Goal: Check status: Check status

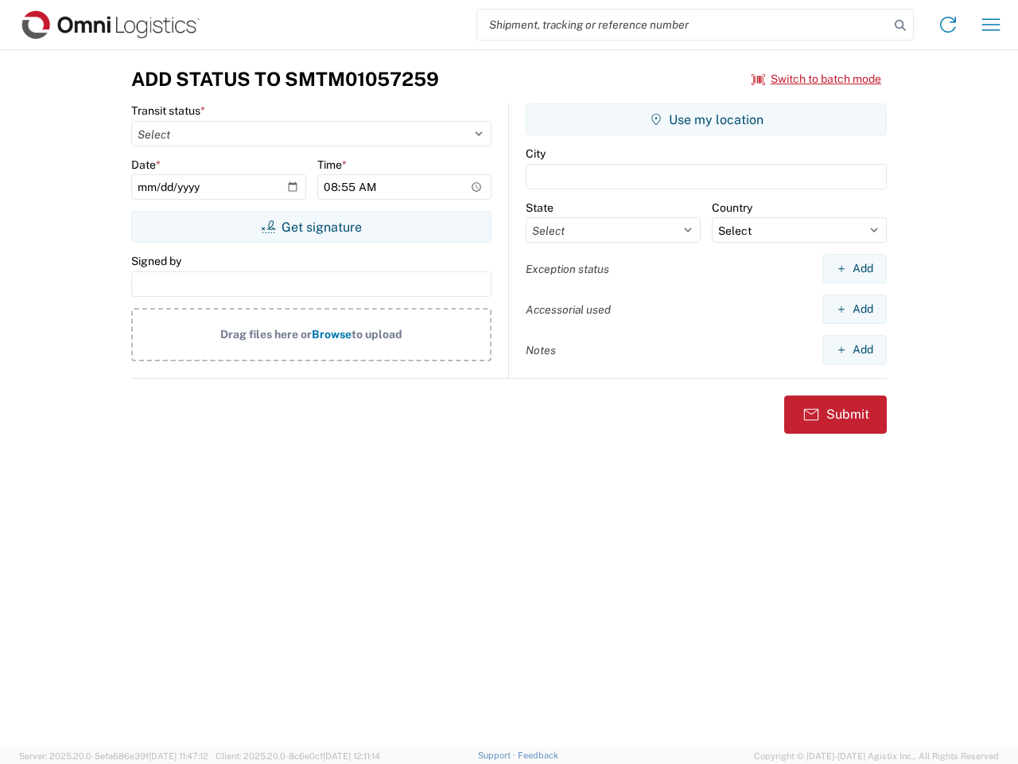
click at [683, 25] on input "search" at bounding box center [683, 25] width 412 height 30
click at [900, 25] on icon at bounding box center [900, 25] width 22 height 22
click at [948, 25] on icon at bounding box center [947, 24] width 25 height 25
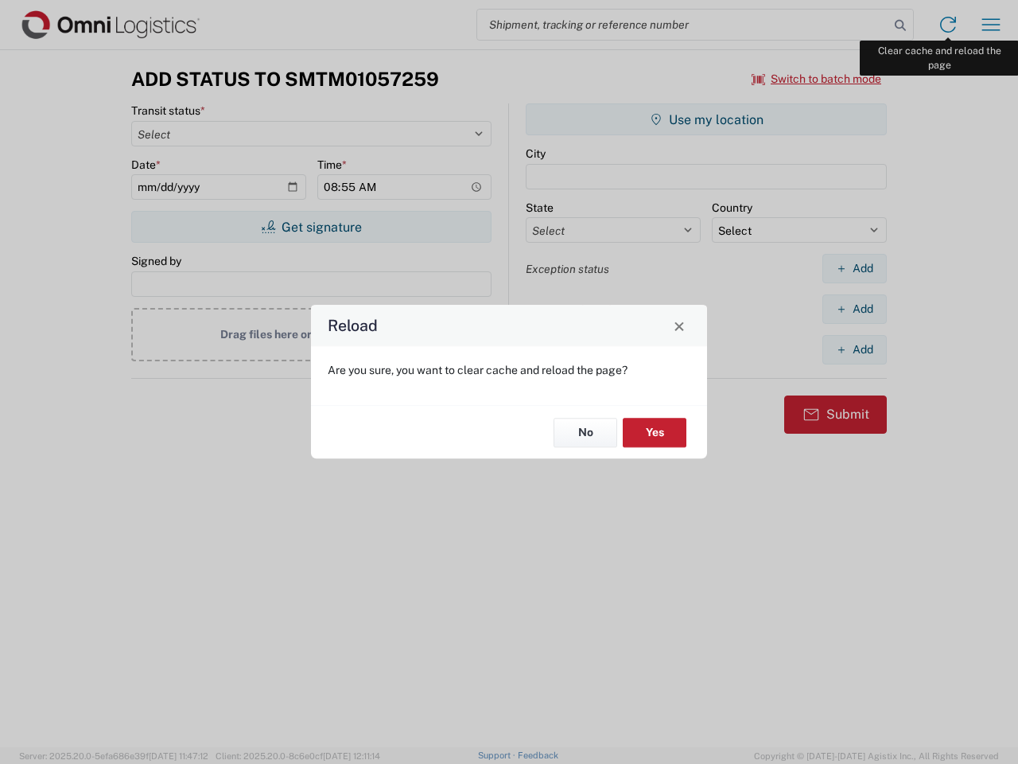
click at [991, 25] on div "Reload Are you sure, you want to clear cache and reload the page? No Yes" at bounding box center [509, 382] width 1018 height 764
click at [817, 79] on div "Reload Are you sure, you want to clear cache and reload the page? No Yes" at bounding box center [509, 382] width 1018 height 764
click at [311, 227] on div "Reload Are you sure, you want to clear cache and reload the page? No Yes" at bounding box center [509, 382] width 1018 height 764
click at [706, 119] on div "Reload Are you sure, you want to clear cache and reload the page? No Yes" at bounding box center [509, 382] width 1018 height 764
click at [854, 268] on div "Reload Are you sure, you want to clear cache and reload the page? No Yes" at bounding box center [509, 382] width 1018 height 764
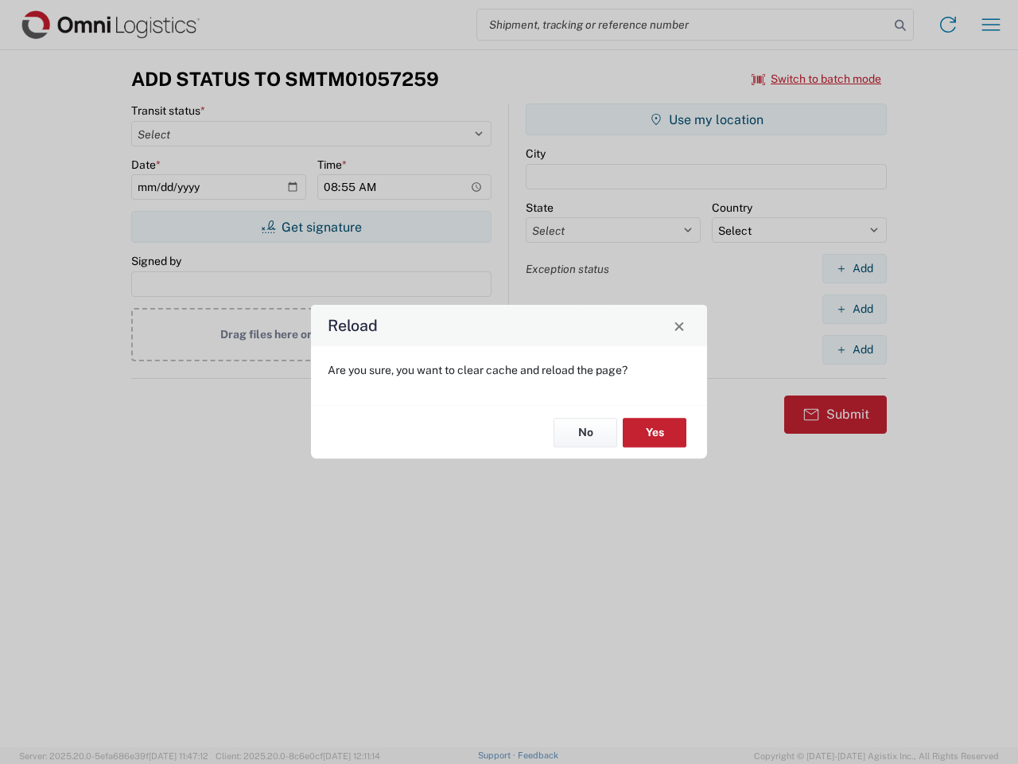
click at [854, 309] on div "Reload Are you sure, you want to clear cache and reload the page? No Yes" at bounding box center [509, 382] width 1018 height 764
click at [854, 349] on div "Reload Are you sure, you want to clear cache and reload the page? No Yes" at bounding box center [509, 382] width 1018 height 764
